Goal: Information Seeking & Learning: Learn about a topic

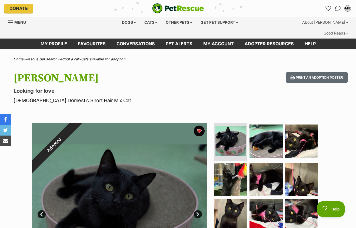
drag, startPoint x: 201, startPoint y: 124, endPoint x: 177, endPoint y: 133, distance: 25.0
click at [201, 126] on button "favourite" at bounding box center [199, 131] width 11 height 11
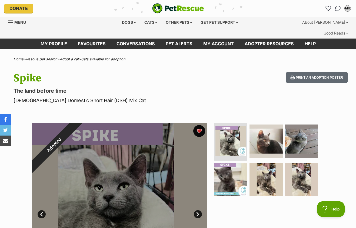
click at [197, 125] on button "favourite" at bounding box center [199, 131] width 12 height 12
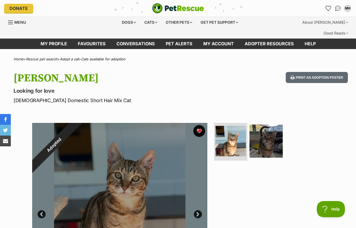
click at [195, 125] on button "favourite" at bounding box center [199, 131] width 12 height 12
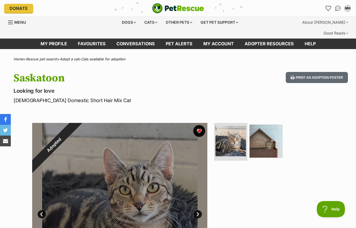
click at [200, 125] on button "favourite" at bounding box center [199, 131] width 12 height 12
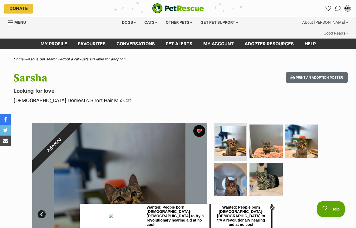
click at [197, 125] on button "favourite" at bounding box center [199, 131] width 12 height 12
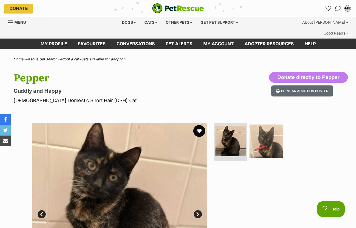
click at [202, 125] on button "favourite" at bounding box center [199, 131] width 12 height 12
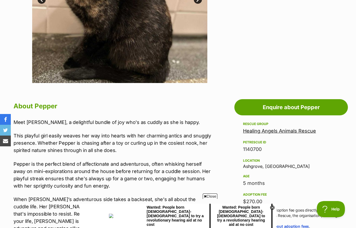
scroll to position [215, 0]
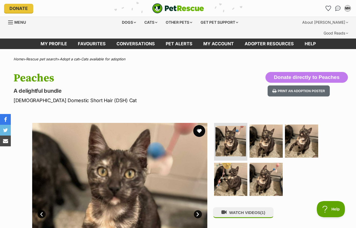
click at [195, 125] on button "favourite" at bounding box center [199, 131] width 12 height 12
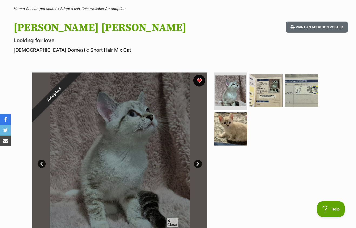
click at [196, 75] on button "favourite" at bounding box center [199, 81] width 12 height 12
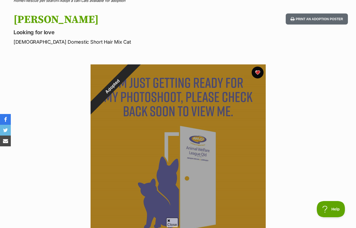
click at [260, 67] on button "favourite" at bounding box center [257, 73] width 12 height 12
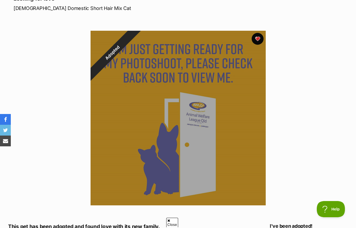
click at [258, 33] on button "favourite" at bounding box center [257, 39] width 12 height 12
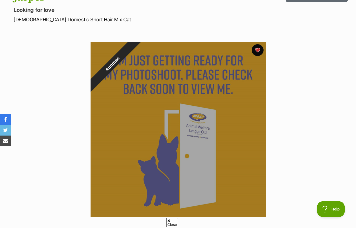
click at [259, 44] on button "favourite" at bounding box center [257, 50] width 12 height 12
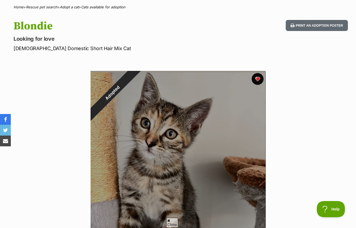
click at [259, 73] on button "favourite" at bounding box center [257, 79] width 12 height 12
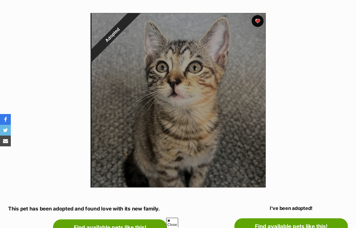
click at [254, 15] on button "favourite" at bounding box center [257, 21] width 12 height 12
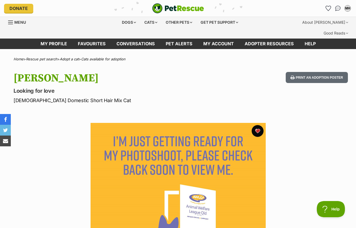
click at [252, 125] on button "favourite" at bounding box center [257, 131] width 12 height 12
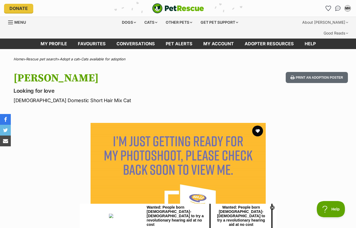
click at [264, 123] on img at bounding box center [177, 210] width 175 height 175
click at [262, 125] on button "favourite" at bounding box center [257, 131] width 12 height 12
